Goal: Task Accomplishment & Management: Use online tool/utility

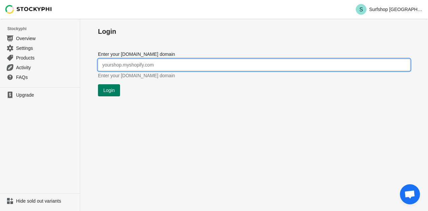
click at [133, 66] on input "Enter your myshopify.com domain" at bounding box center [254, 65] width 312 height 12
type input "surfshop-kiel.myshopify.com"
click at [115, 94] on button "Login" at bounding box center [109, 90] width 22 height 12
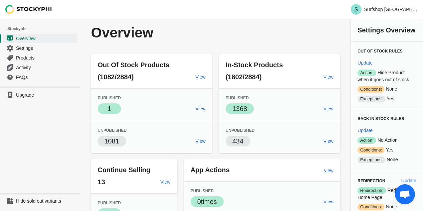
click at [200, 109] on span "View" at bounding box center [200, 108] width 10 height 5
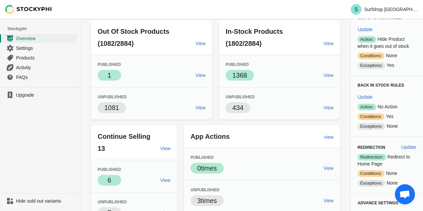
scroll to position [67, 0]
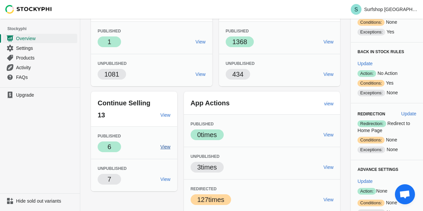
click at [165, 148] on span "View" at bounding box center [165, 146] width 10 height 5
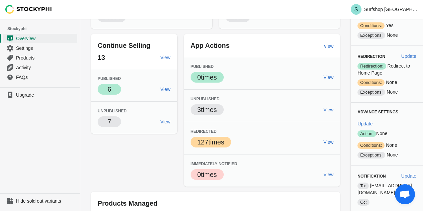
scroll to position [134, 0]
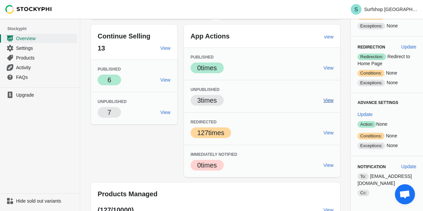
click at [325, 98] on span "View" at bounding box center [328, 100] width 10 height 5
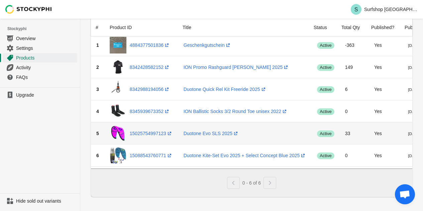
scroll to position [55, 0]
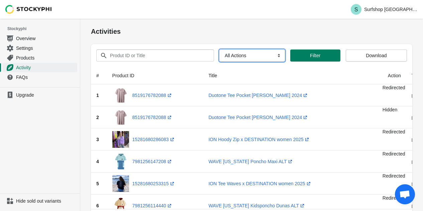
click at [238, 55] on select "All Actions Hide Products Show Products Redirect Products Send Notification" at bounding box center [251, 55] width 65 height 12
click at [219, 49] on select "All Actions Hide Products Show Products Redirect Products Send Notification" at bounding box center [251, 55] width 65 height 12
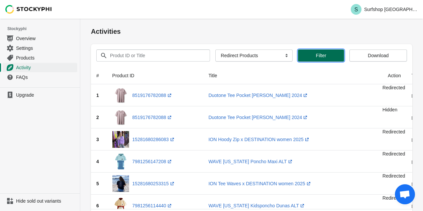
click at [319, 57] on span "Filter" at bounding box center [321, 55] width 10 height 5
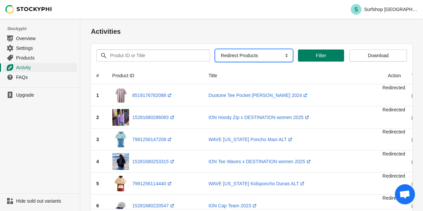
click at [239, 53] on select "All Actions Hide Products Show Products Redirect Products Send Notification" at bounding box center [253, 55] width 77 height 12
click at [215, 49] on select "All Actions Hide Products Show Products Redirect Products Send Notification" at bounding box center [253, 55] width 77 height 12
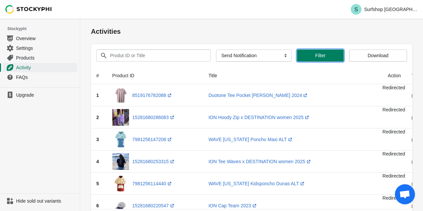
click at [312, 58] on button "Filter" at bounding box center [320, 55] width 47 height 12
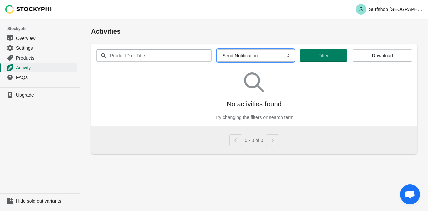
click at [255, 52] on select "All Actions Hide Products Show Products Redirect Products Send Notification" at bounding box center [255, 55] width 77 height 12
select select "hide_product"
click at [217, 49] on select "All Actions Hide Products Show Products Redirect Products Send Notification" at bounding box center [255, 55] width 77 height 12
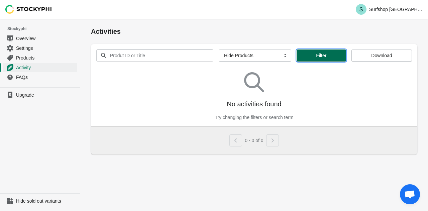
click at [316, 58] on span "Filter" at bounding box center [321, 55] width 10 height 5
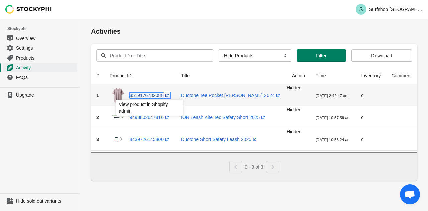
click at [151, 94] on link "8519176782088 (opens a new window)" at bounding box center [150, 95] width 40 height 5
